Goal: Information Seeking & Learning: Learn about a topic

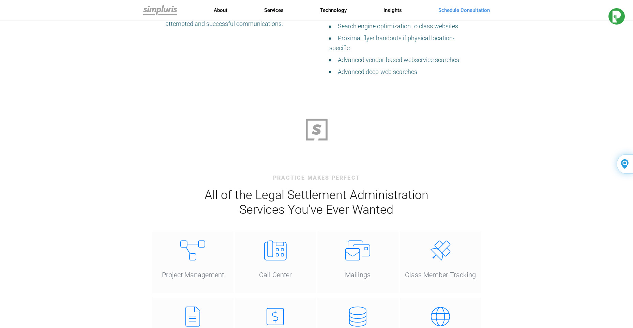
scroll to position [238, 0]
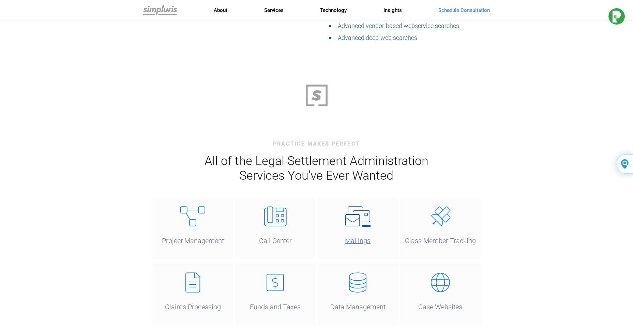
click at [367, 243] on h5 "Mailings" at bounding box center [357, 237] width 73 height 13
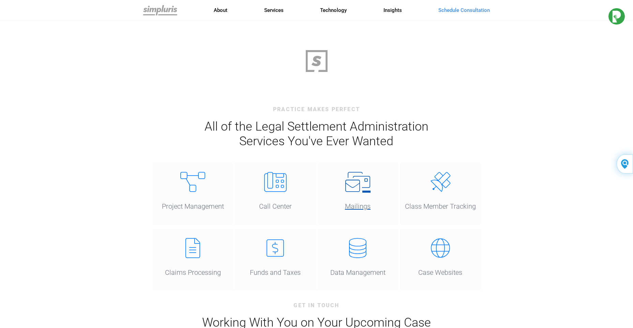
scroll to position [443, 0]
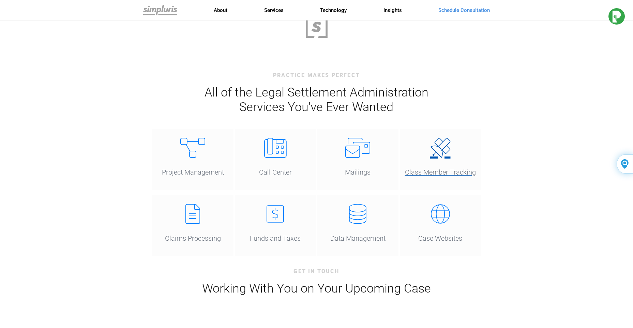
click at [469, 163] on h5 "Class Member Tracking" at bounding box center [440, 169] width 73 height 13
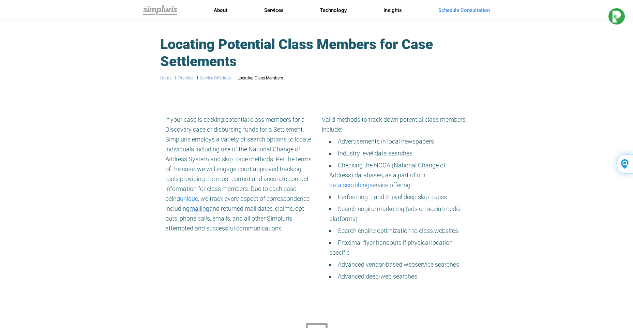
click at [209, 208] on link "mailing" at bounding box center [199, 208] width 20 height 10
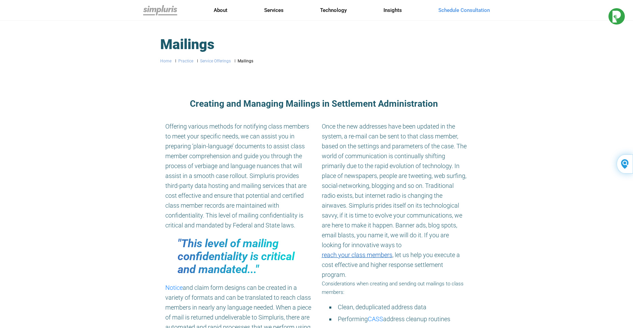
click at [367, 254] on link "reach your class members" at bounding box center [357, 255] width 71 height 10
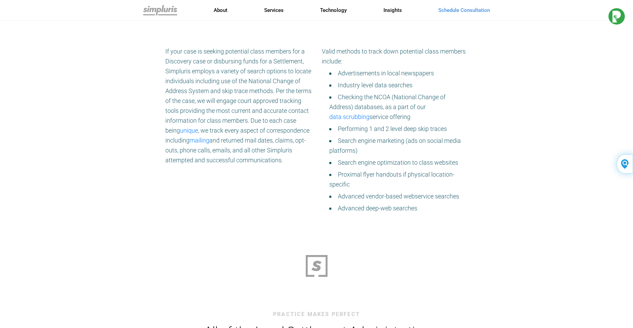
scroll to position [102, 0]
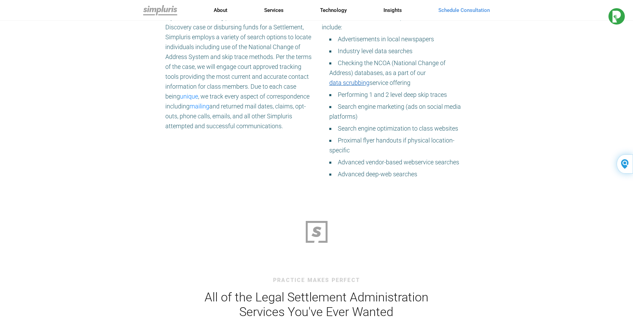
click at [359, 86] on link "data scrubbing" at bounding box center [349, 83] width 40 height 10
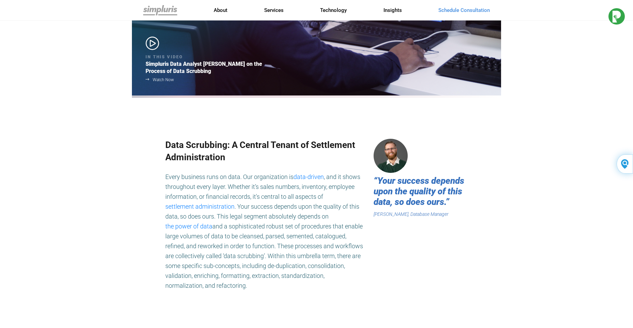
scroll to position [238, 0]
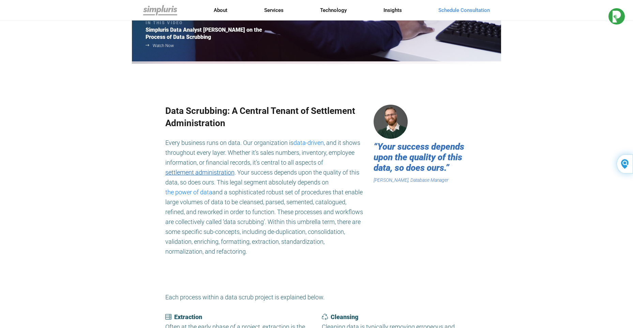
click at [212, 172] on link "settlement administration" at bounding box center [199, 172] width 69 height 10
